Goal: Task Accomplishment & Management: Use online tool/utility

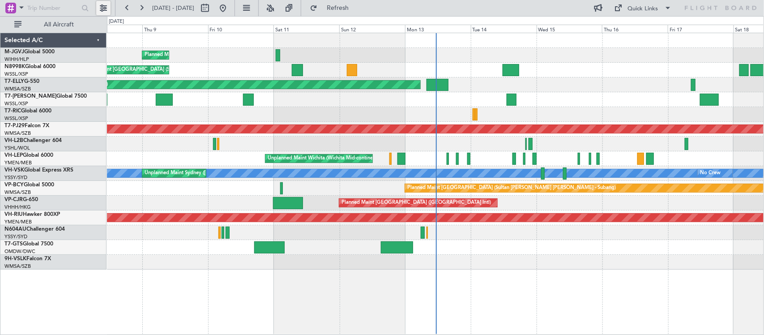
click at [102, 10] on button at bounding box center [103, 8] width 14 height 14
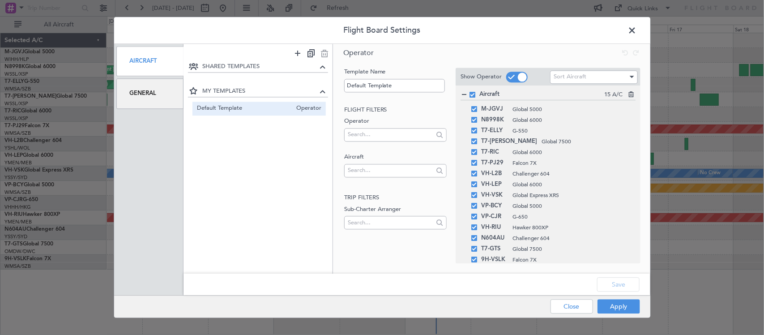
click at [152, 85] on div "General" at bounding box center [150, 94] width 68 height 30
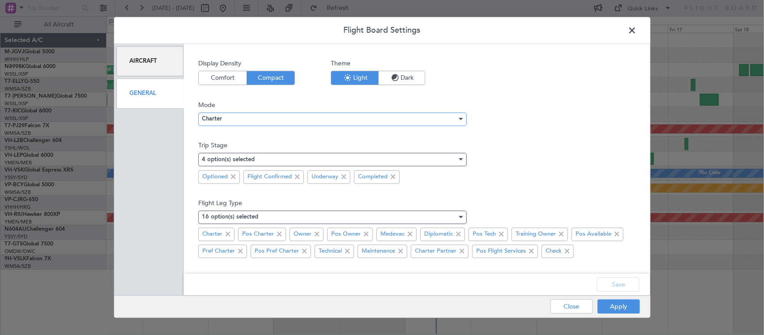
click at [298, 122] on div "Charter" at bounding box center [329, 118] width 255 height 13
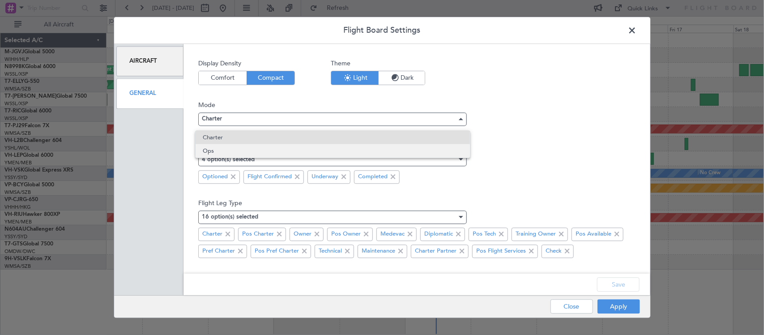
click at [298, 152] on span "Ops" at bounding box center [333, 150] width 260 height 13
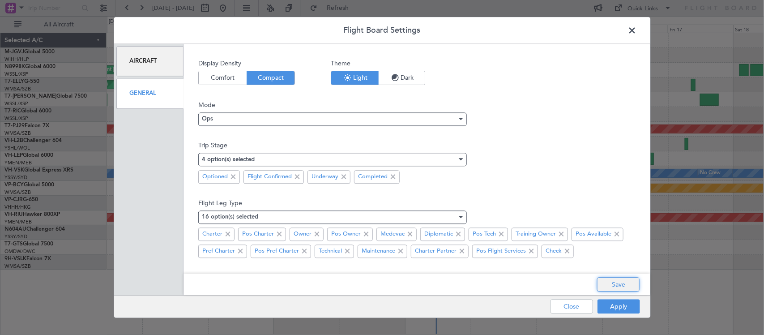
click at [605, 281] on button "Save" at bounding box center [618, 284] width 43 height 14
click at [610, 309] on button "Apply" at bounding box center [618, 306] width 43 height 14
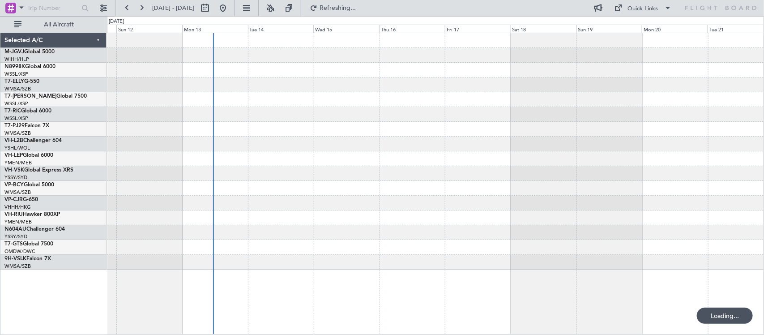
click at [383, 175] on div at bounding box center [435, 151] width 656 height 236
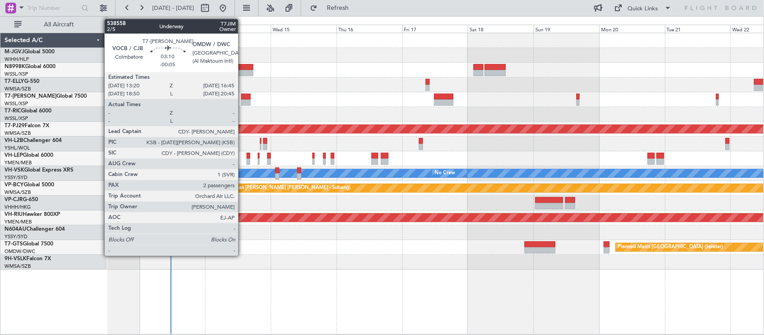
click at [243, 99] on div at bounding box center [245, 102] width 9 height 6
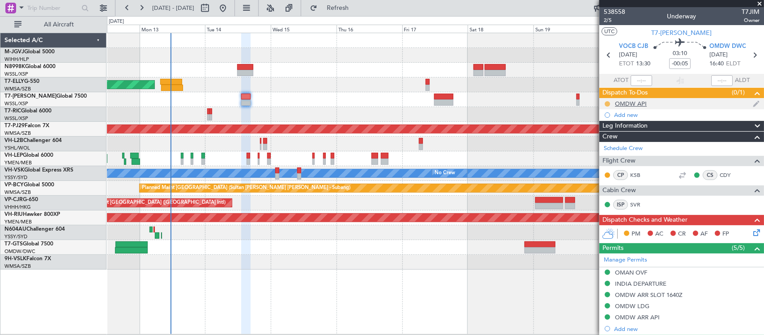
click at [605, 105] on button at bounding box center [607, 103] width 5 height 5
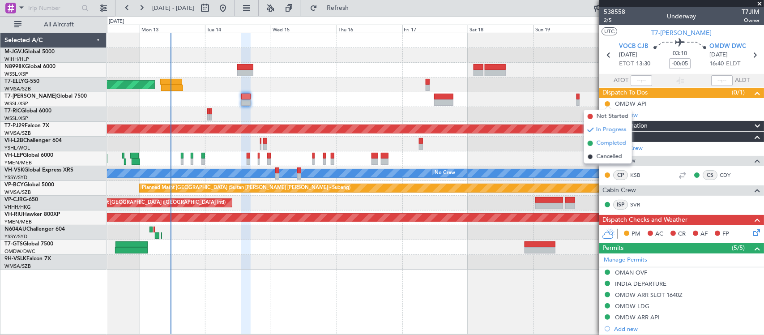
click at [605, 139] on span "Completed" at bounding box center [611, 143] width 30 height 9
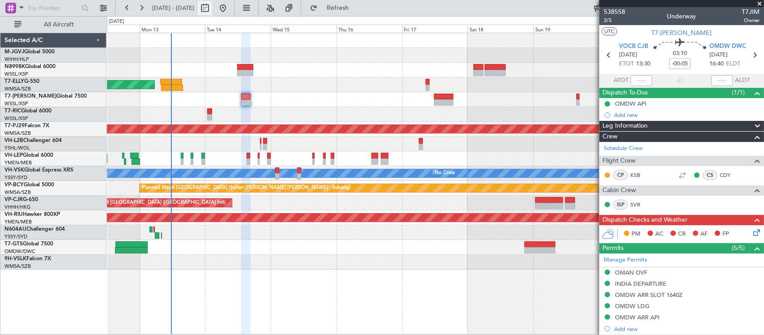
click at [212, 10] on button at bounding box center [205, 8] width 14 height 14
select select "10"
select select "2025"
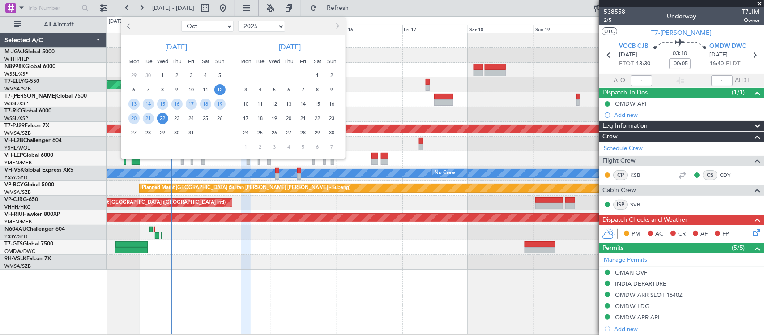
click at [341, 24] on div at bounding box center [316, 26] width 58 height 14
click at [337, 25] on span "Next month" at bounding box center [336, 25] width 5 height 5
click at [260, 132] on span "30" at bounding box center [260, 132] width 11 height 11
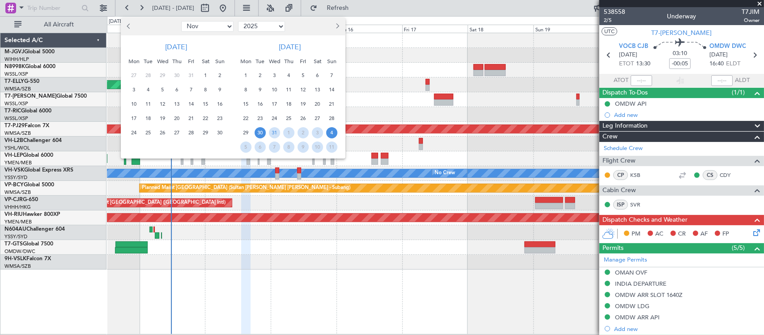
click at [332, 132] on span "4" at bounding box center [331, 132] width 11 height 11
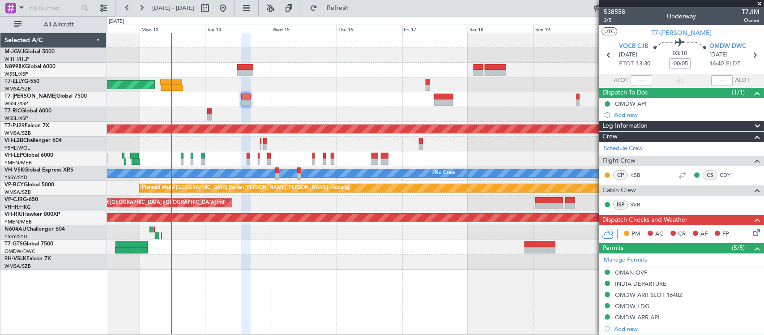
select select "12"
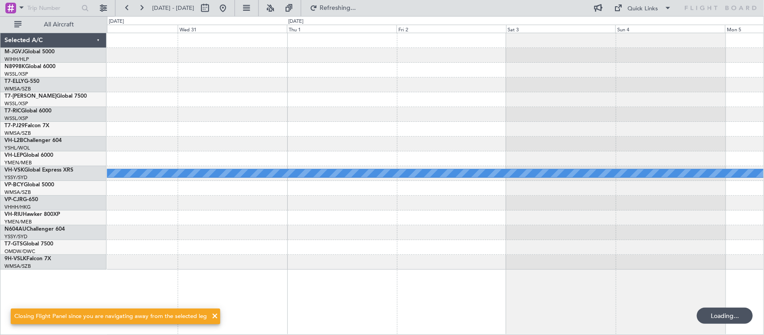
click at [368, 155] on div at bounding box center [435, 158] width 656 height 15
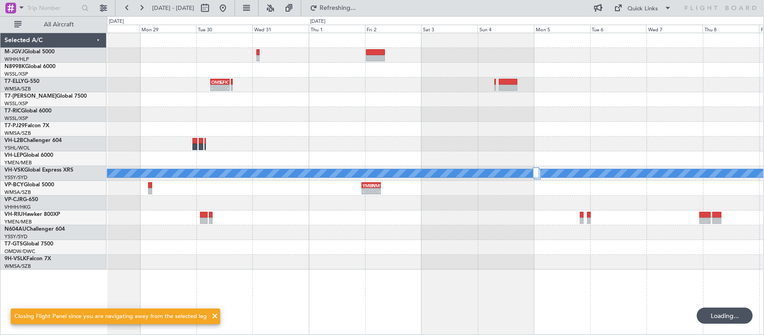
click at [354, 113] on div at bounding box center [435, 114] width 656 height 15
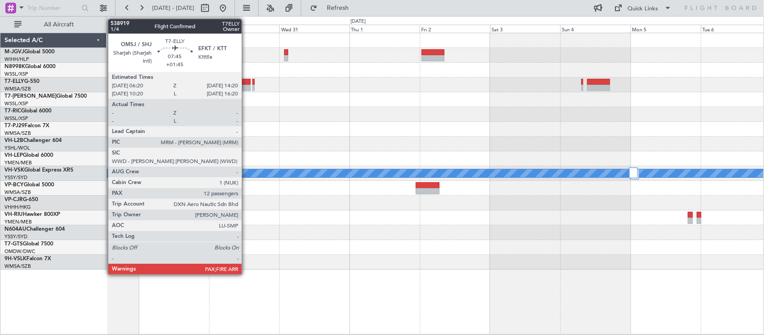
click at [246, 85] on div at bounding box center [239, 88] width 24 height 6
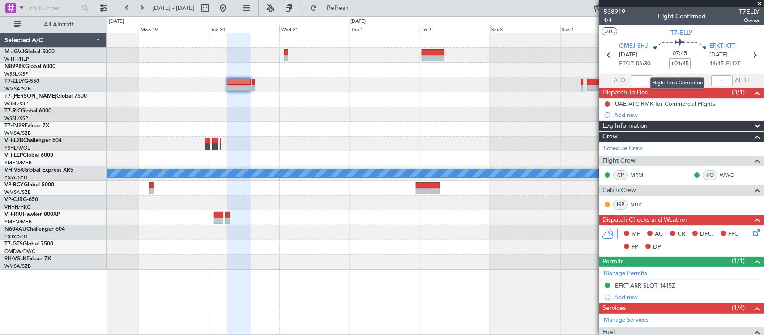
click at [682, 64] on input "+01:45" at bounding box center [679, 63] width 21 height 11
drag, startPoint x: 680, startPoint y: 67, endPoint x: 685, endPoint y: 66, distance: 4.6
click at [685, 66] on input "+01:45" at bounding box center [679, 63] width 21 height 11
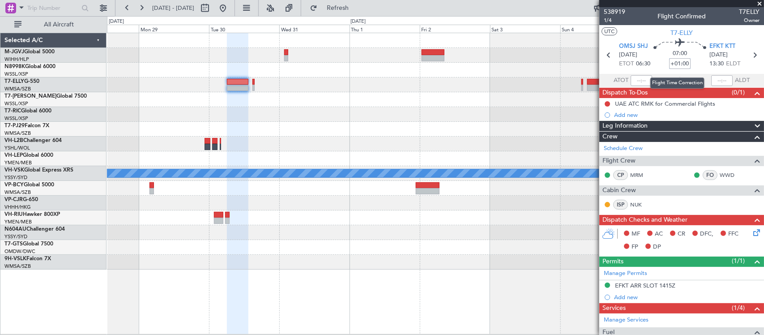
click at [676, 63] on input "+01:00" at bounding box center [679, 63] width 21 height 11
type input "+02:00"
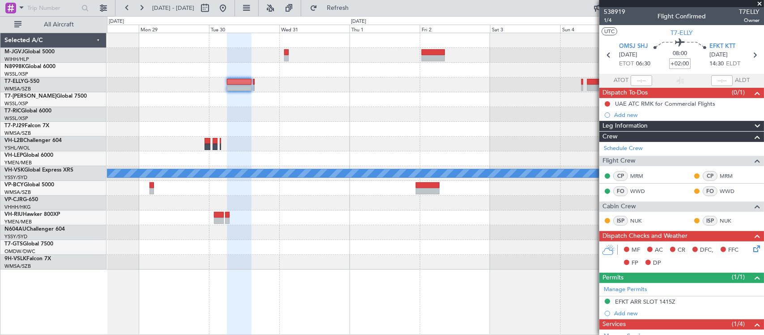
click at [683, 64] on input "+02:00" at bounding box center [679, 63] width 21 height 11
click at [678, 62] on input "+02:00" at bounding box center [679, 63] width 21 height 11
drag, startPoint x: 675, startPoint y: 62, endPoint x: 688, endPoint y: 60, distance: 13.5
click at [688, 60] on div "08:00 +02:00" at bounding box center [679, 54] width 59 height 33
type input "+01:55"
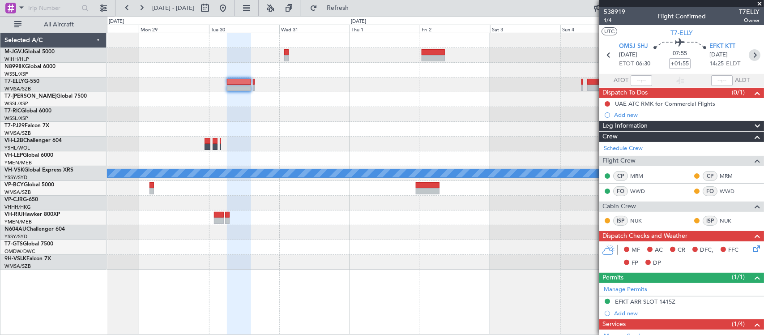
click at [749, 54] on icon at bounding box center [755, 55] width 12 height 12
type input "-00:10"
type input "0"
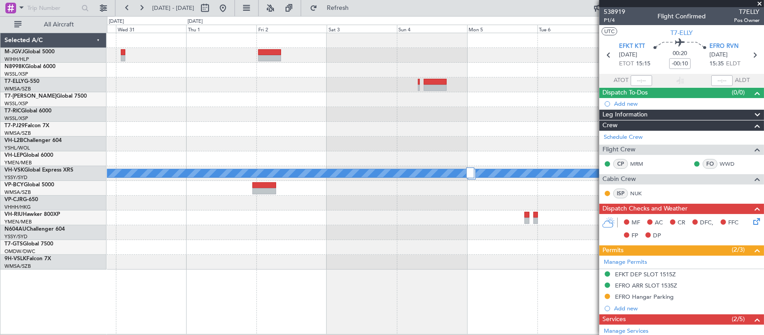
click at [314, 137] on div "MEL" at bounding box center [435, 151] width 656 height 236
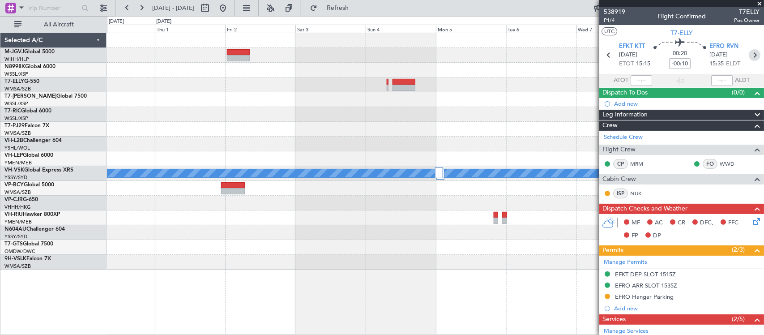
click at [750, 60] on icon at bounding box center [755, 55] width 12 height 12
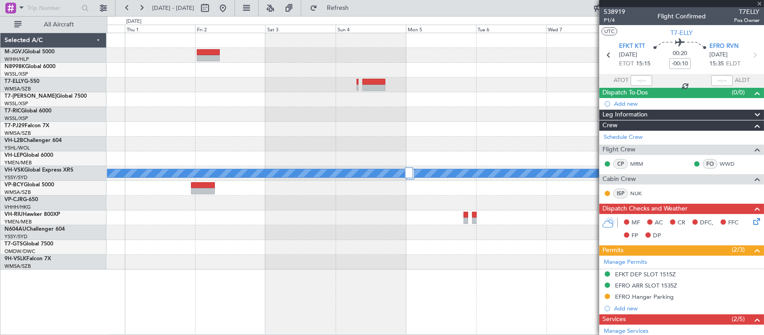
click at [439, 142] on div at bounding box center [435, 143] width 656 height 15
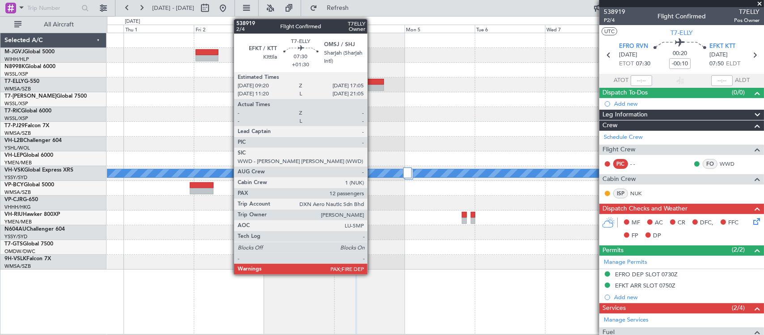
click at [372, 85] on div at bounding box center [372, 88] width 23 height 6
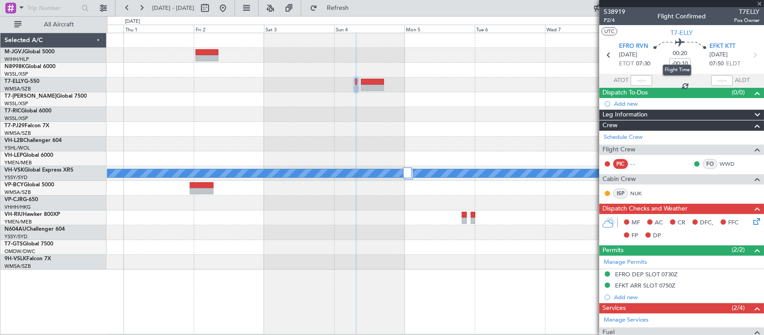
type input "+01:30"
type input "12"
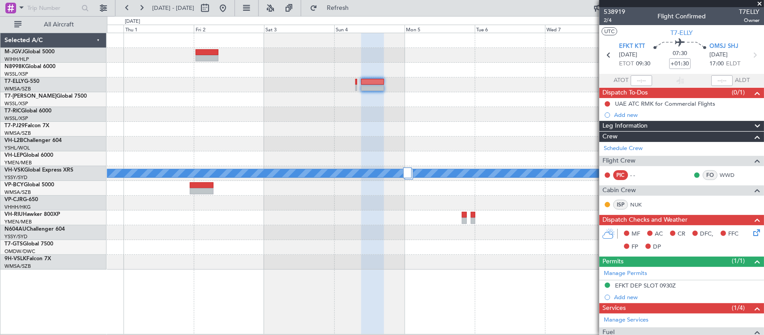
click at [452, 115] on div at bounding box center [435, 114] width 656 height 15
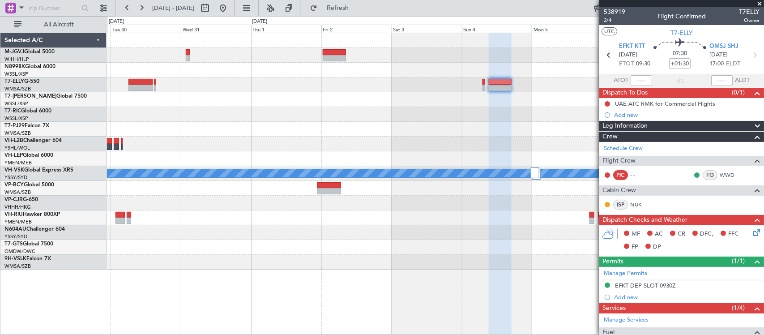
click at [354, 125] on div at bounding box center [435, 129] width 656 height 15
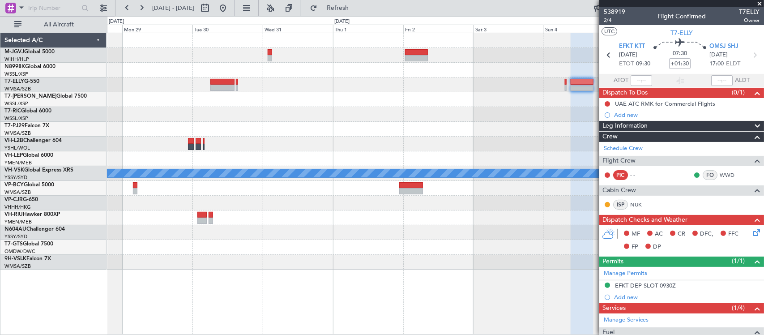
click at [395, 256] on div at bounding box center [435, 262] width 656 height 15
